Goal: Information Seeking & Learning: Learn about a topic

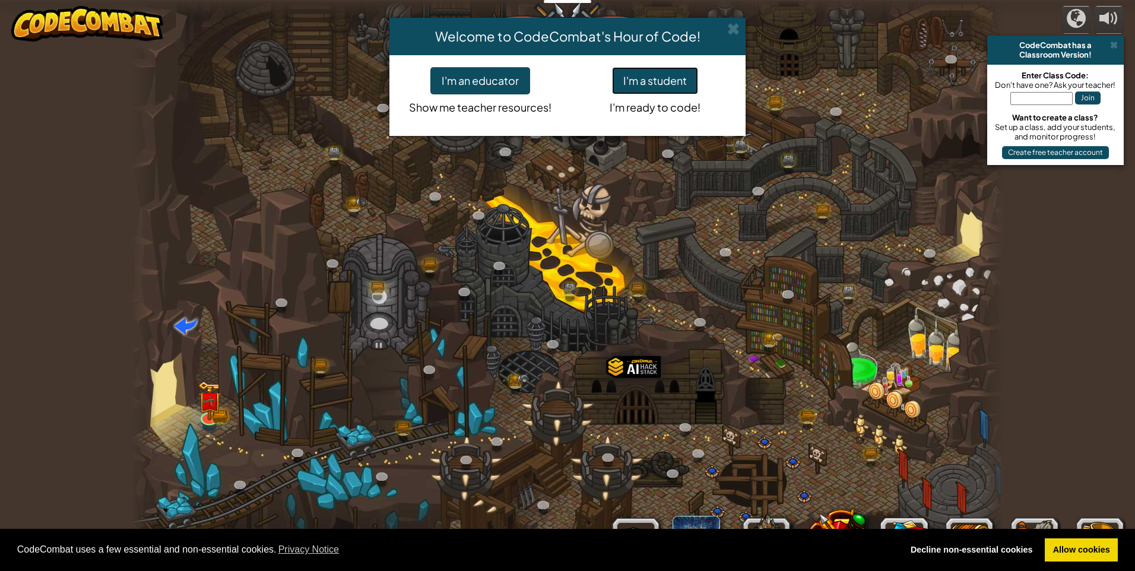
click at [658, 82] on button "I'm a student" at bounding box center [655, 80] width 86 height 27
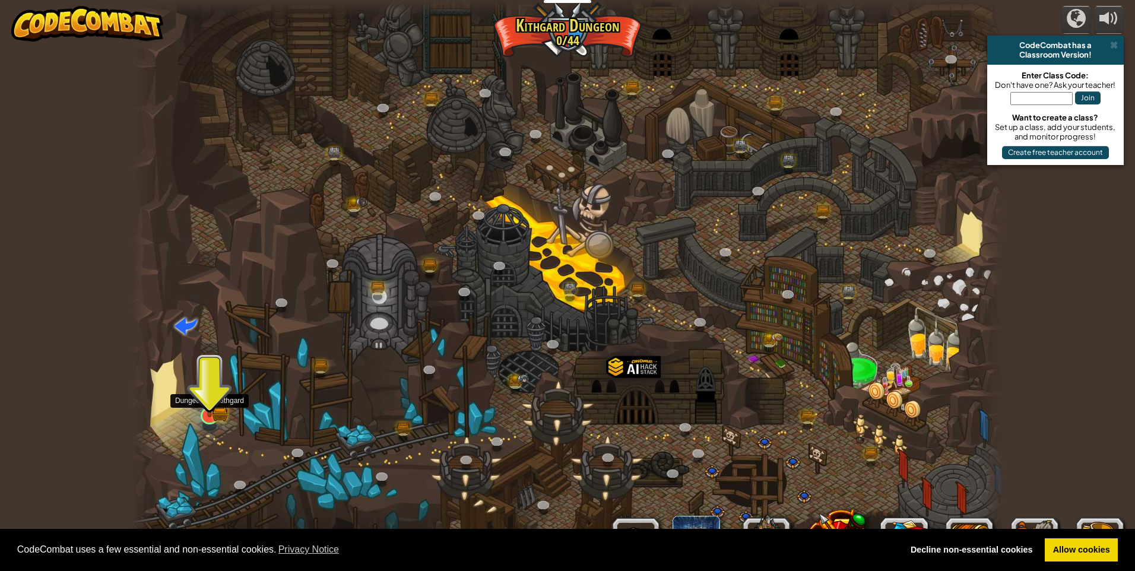
click at [208, 407] on div at bounding box center [209, 415] width 17 height 17
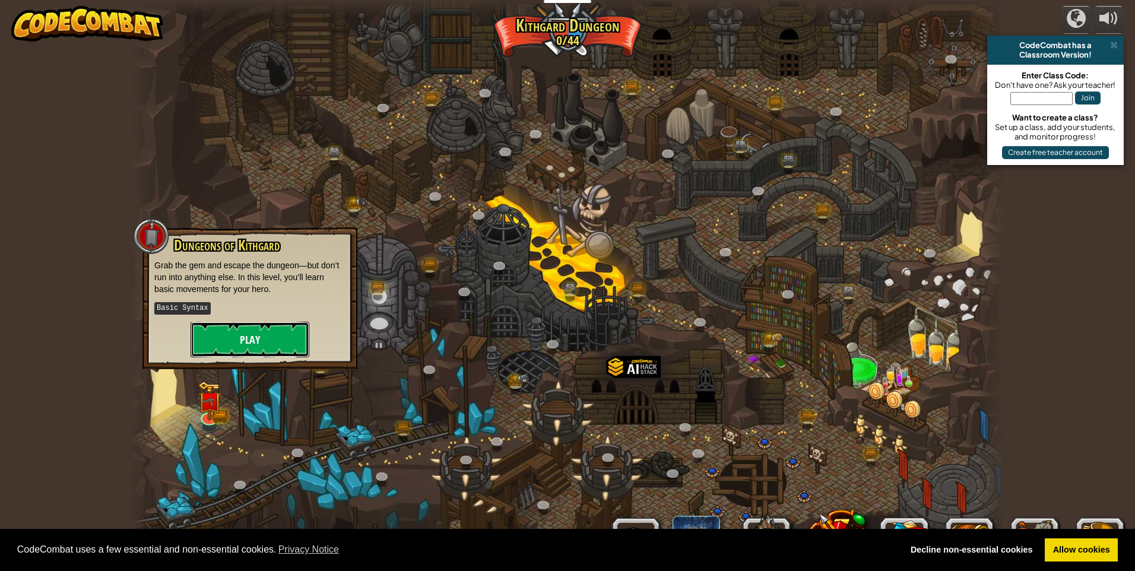
click at [225, 355] on button "Play" at bounding box center [249, 340] width 119 height 36
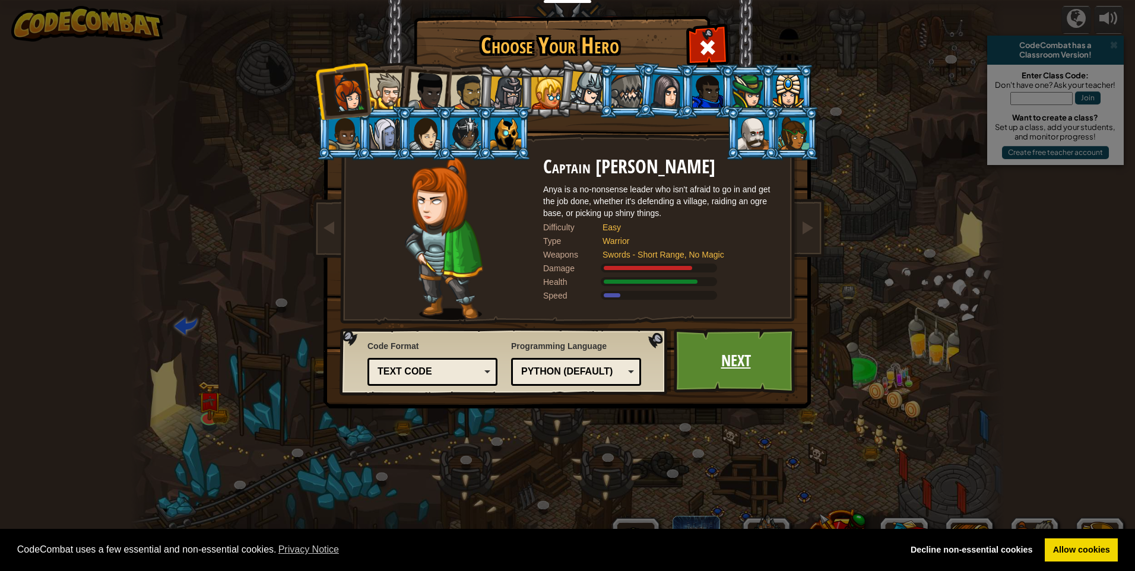
click at [741, 385] on link "Next" at bounding box center [736, 360] width 124 height 65
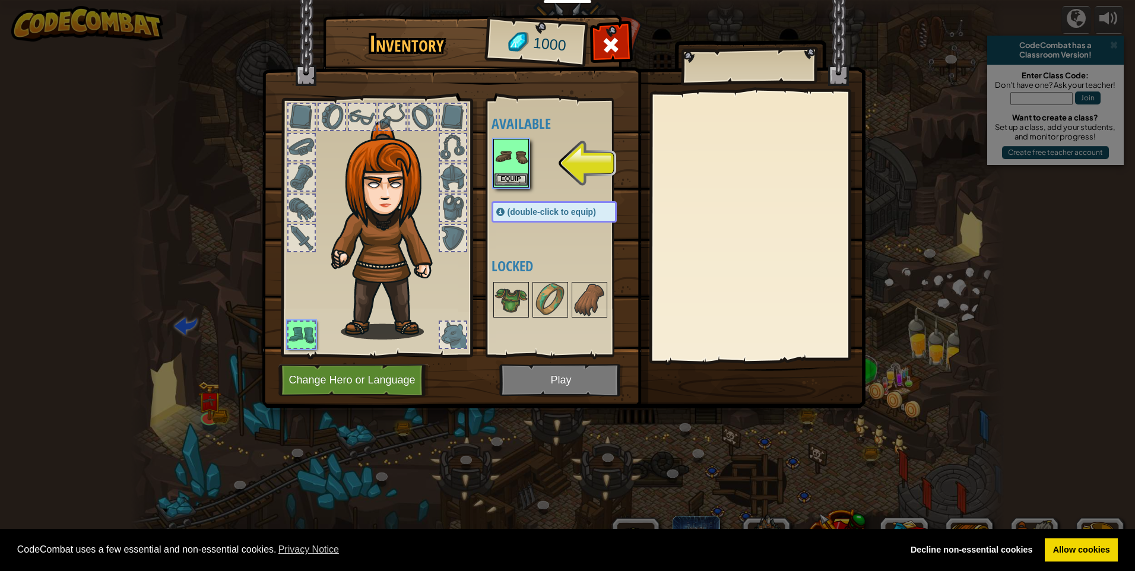
click at [506, 169] on img at bounding box center [510, 156] width 33 height 33
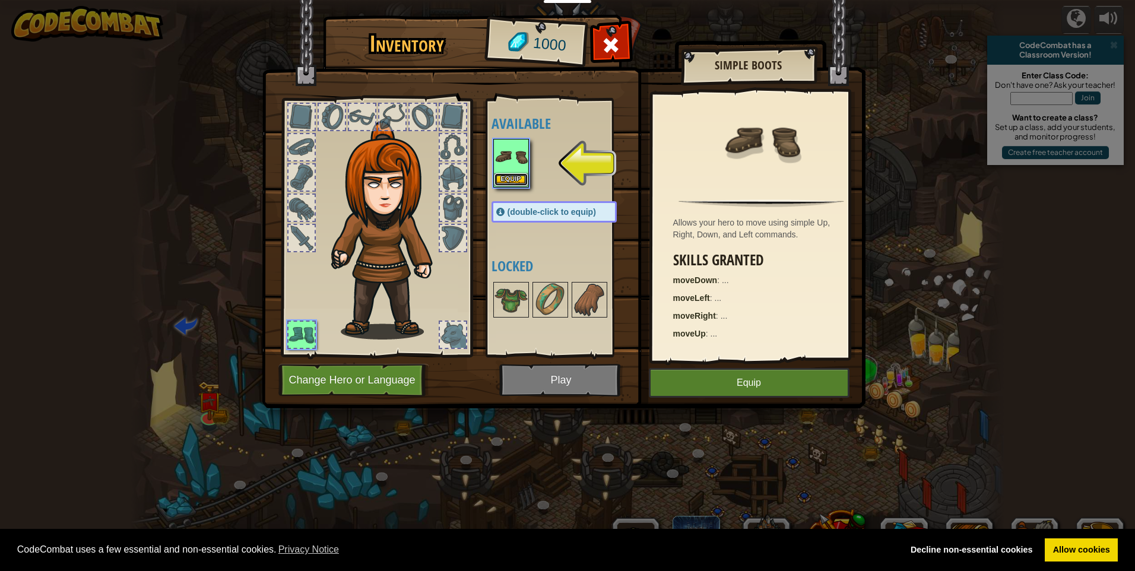
click at [506, 173] on button "Equip" at bounding box center [510, 179] width 33 height 12
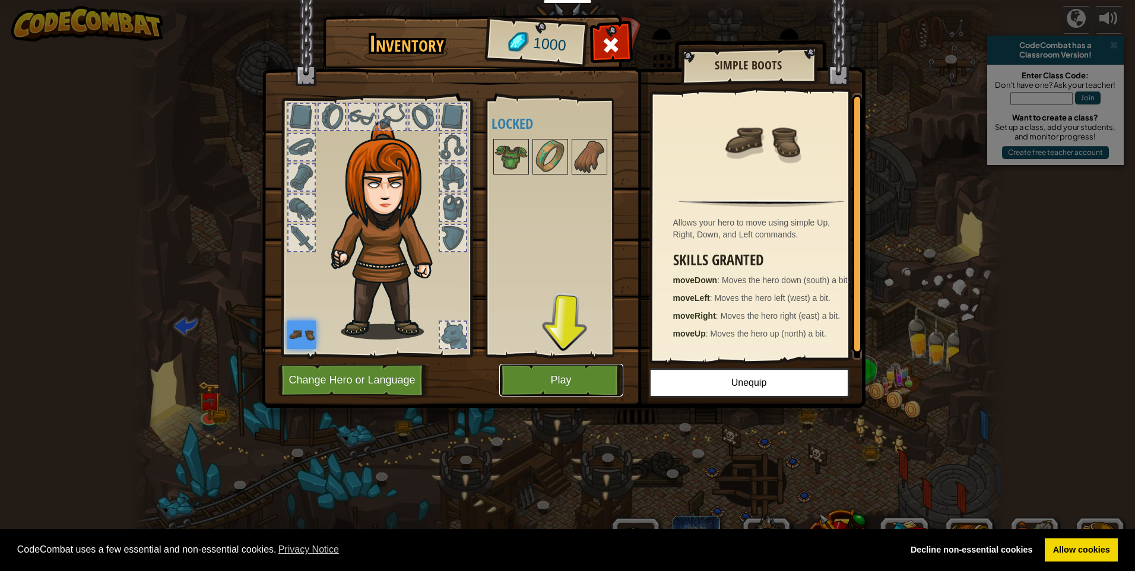
click at [545, 379] on button "Play" at bounding box center [561, 380] width 124 height 33
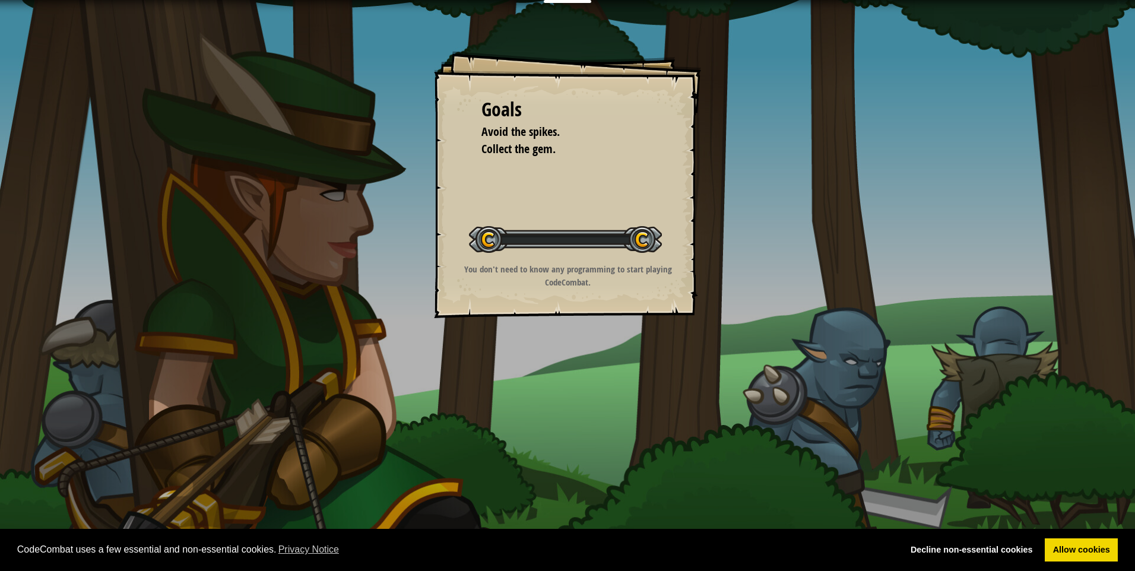
click at [545, 379] on div "Goals Avoid the spikes. Collect the gem. Start Level Error loading from server.…" at bounding box center [567, 285] width 1135 height 571
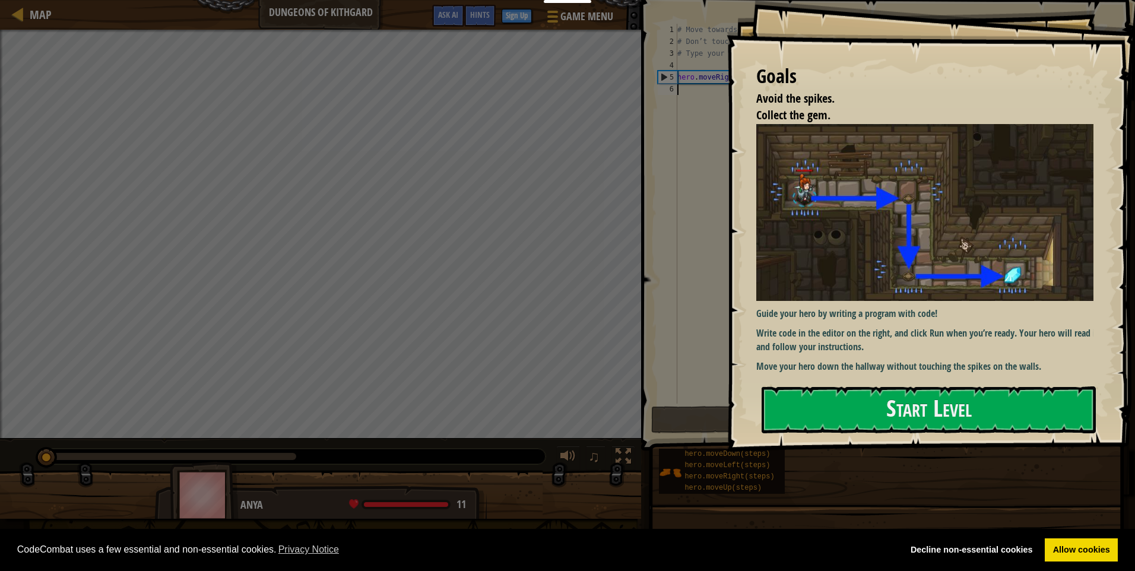
type textarea "hero.moveRight()"
